Goal: Unclear

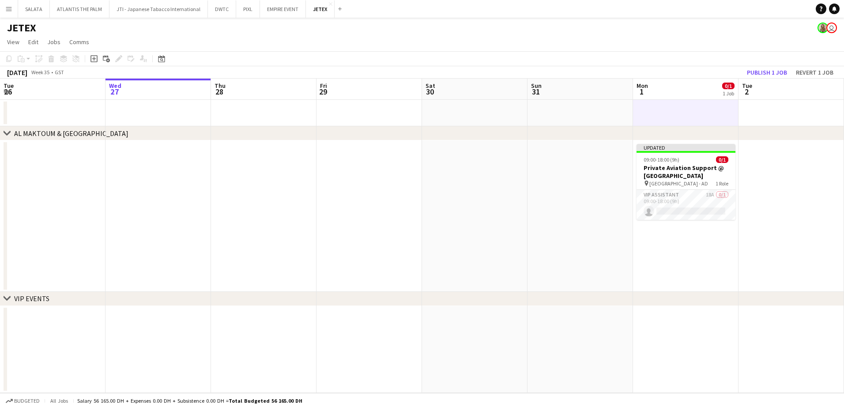
scroll to position [0, 317]
